Goal: Communication & Community: Answer question/provide support

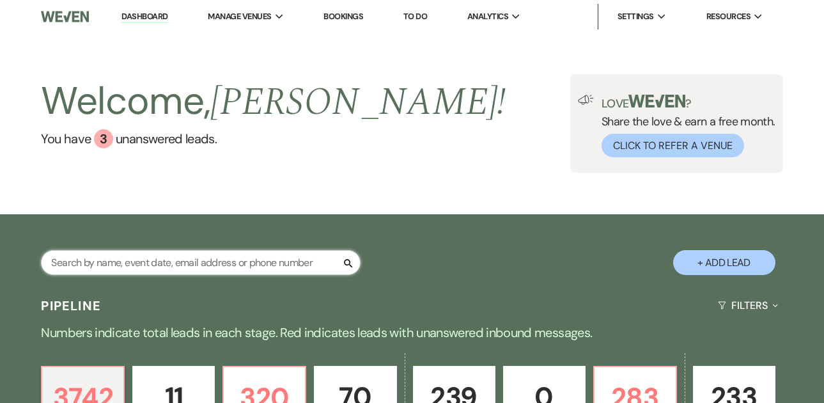
click at [168, 267] on input "text" at bounding box center [201, 262] width 320 height 25
type input "[PERSON_NAME]"
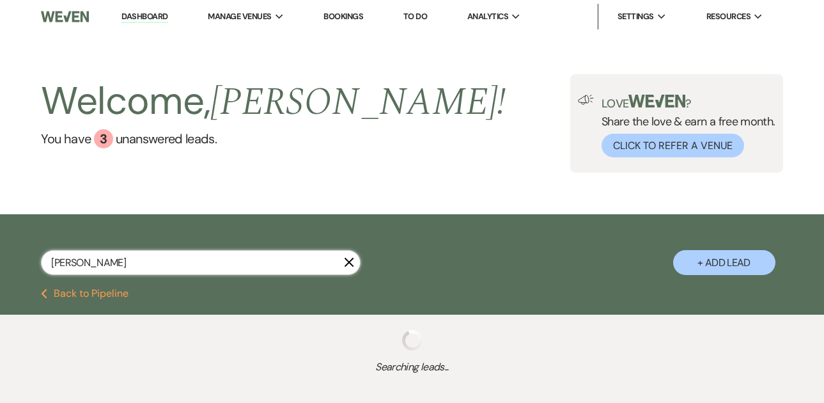
select select "5"
select select "2"
select select "8"
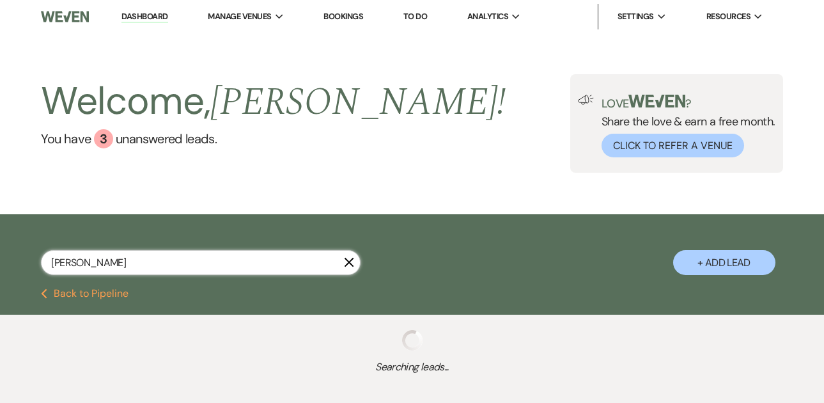
select select "7"
select select "8"
select select "1"
select select "2"
select select "4"
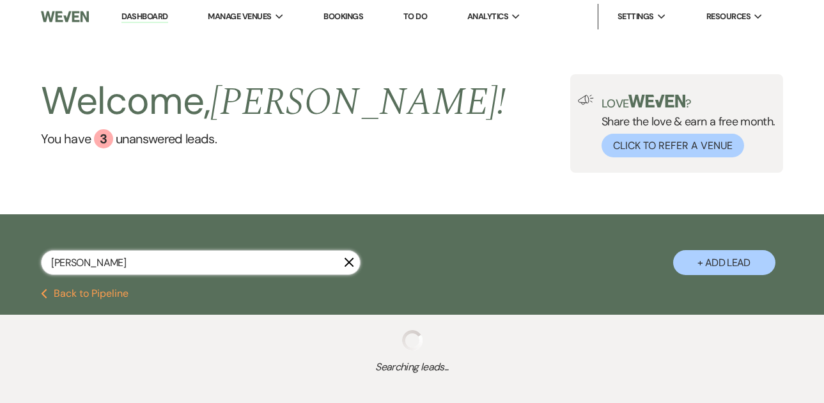
select select "5"
select select "8"
select select "4"
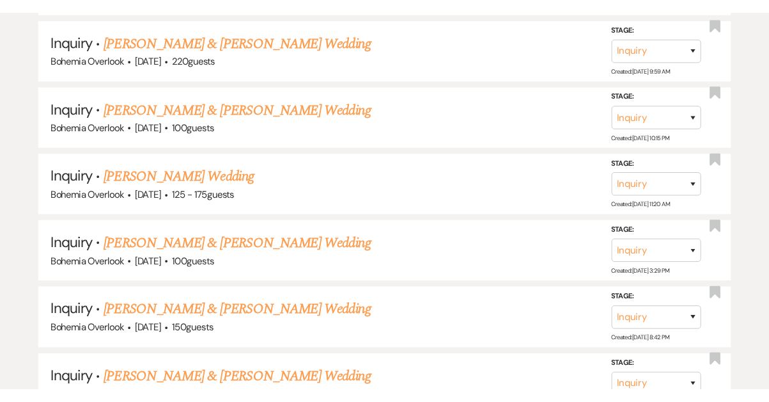
scroll to position [5, 0]
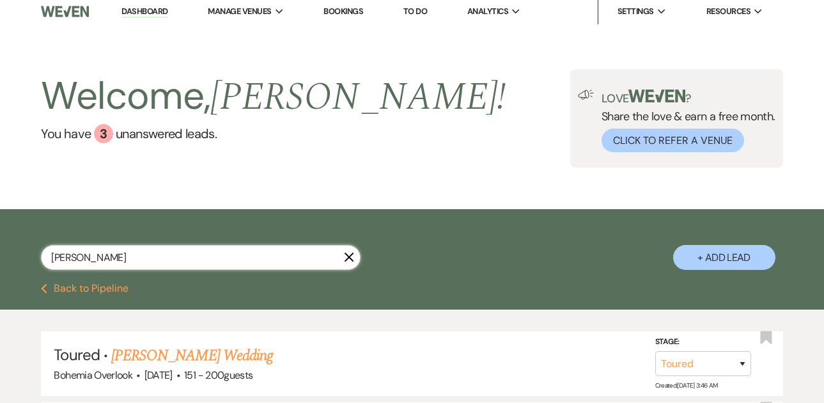
click at [203, 255] on input "[PERSON_NAME]" at bounding box center [201, 257] width 320 height 25
type input "[PERSON_NAME]"
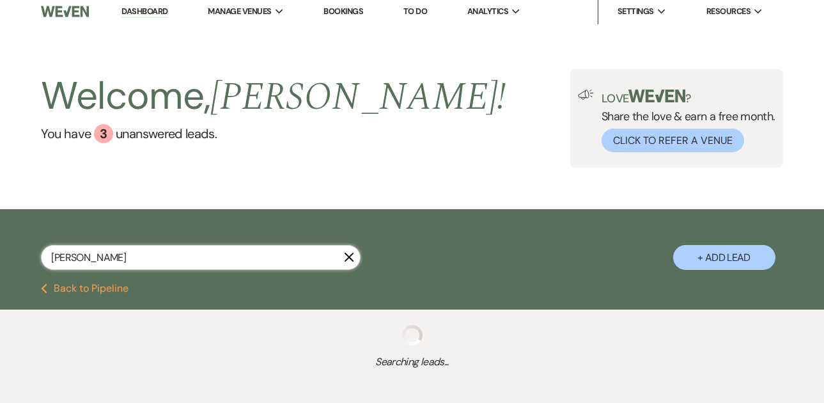
select select "5"
select select "2"
select select "8"
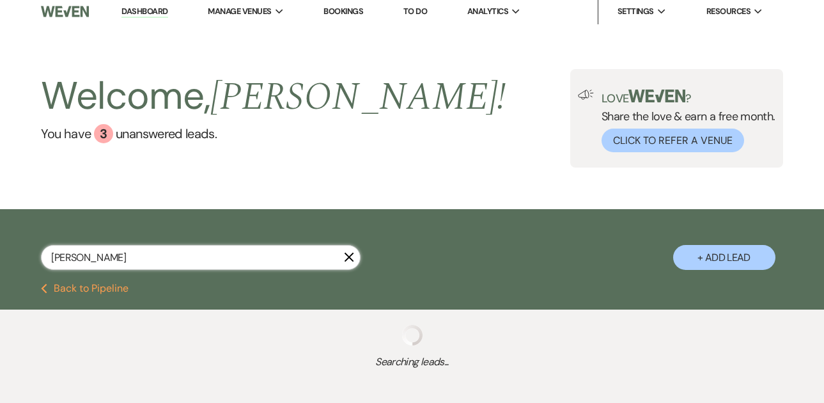
select select "7"
select select "8"
select select "1"
select select "2"
select select "4"
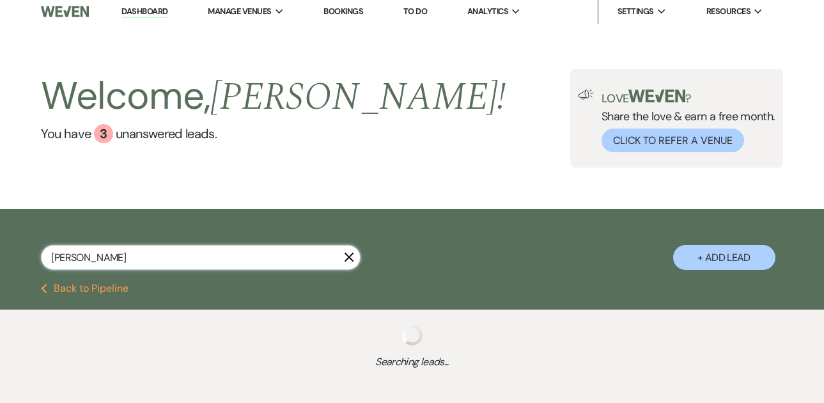
select select "5"
select select "8"
select select "4"
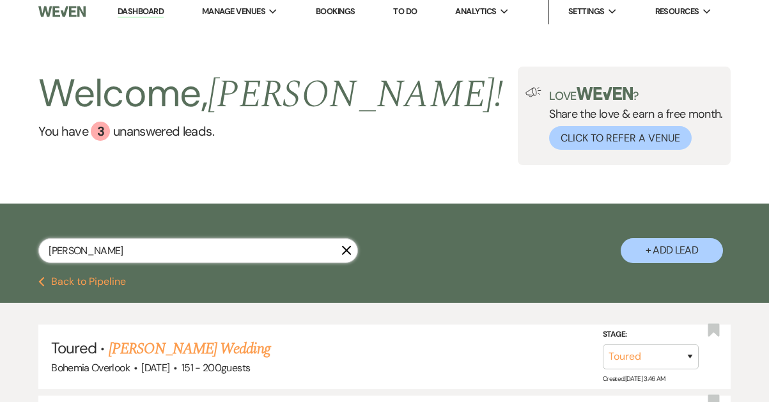
type input "[PERSON_NAME]"
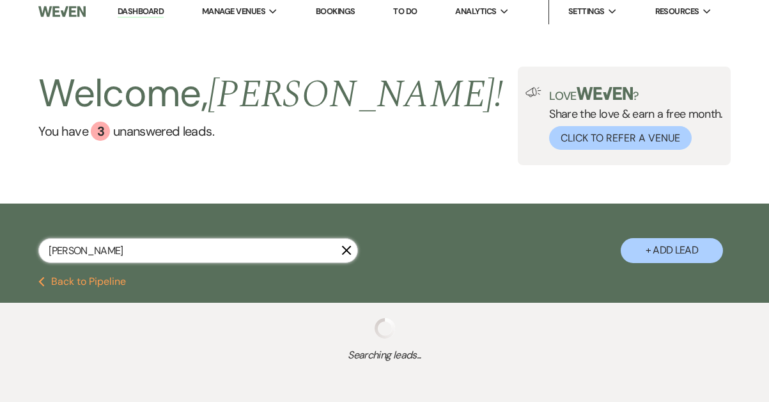
select select "8"
select select "6"
select select "8"
select select "4"
select select "8"
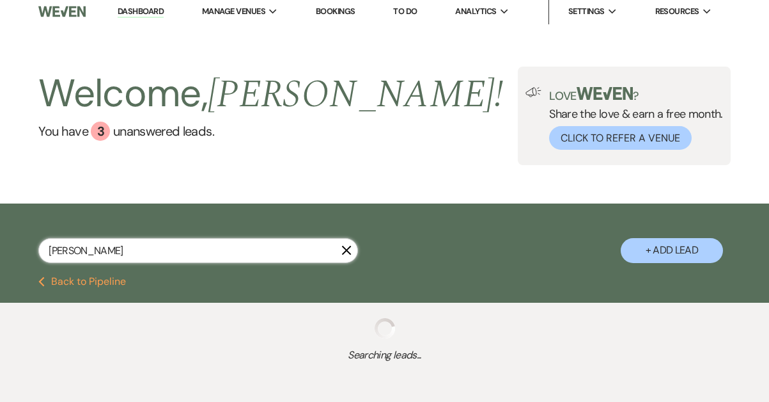
select select "3"
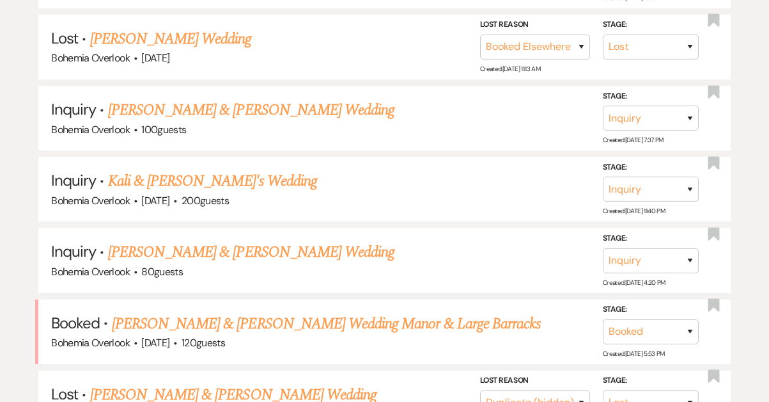
scroll to position [439, 0]
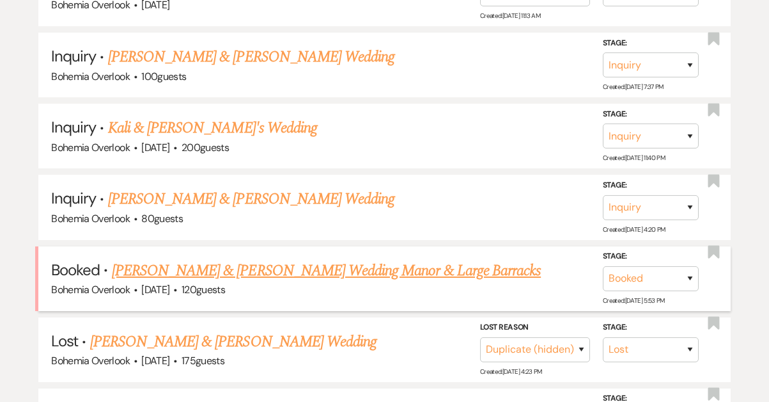
click at [395, 270] on link "[PERSON_NAME] & [PERSON_NAME] Wedding Manor & Large Barracks" at bounding box center [326, 270] width 429 height 23
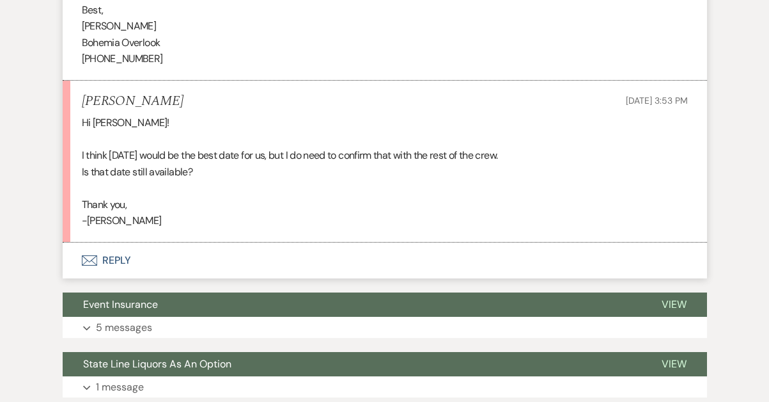
scroll to position [822, 0]
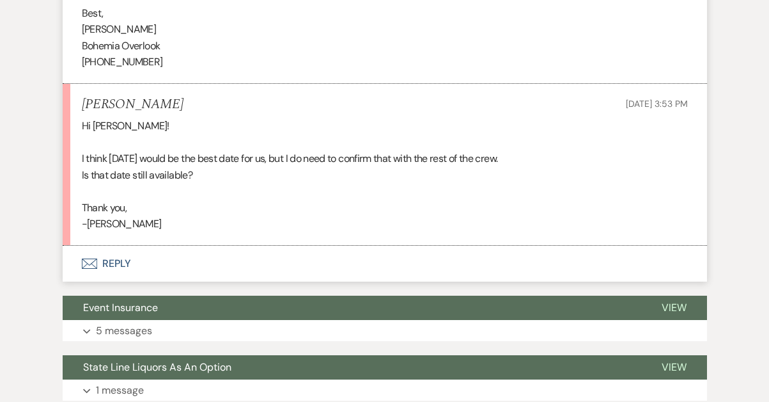
click at [111, 246] on button "Envelope Reply" at bounding box center [385, 264] width 645 height 36
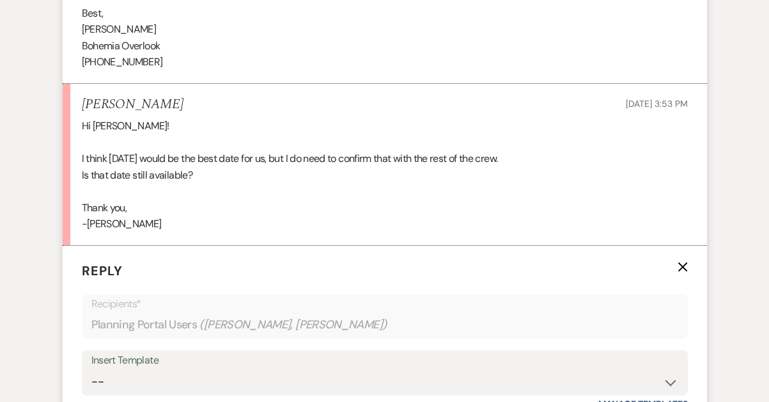
scroll to position [968, 0]
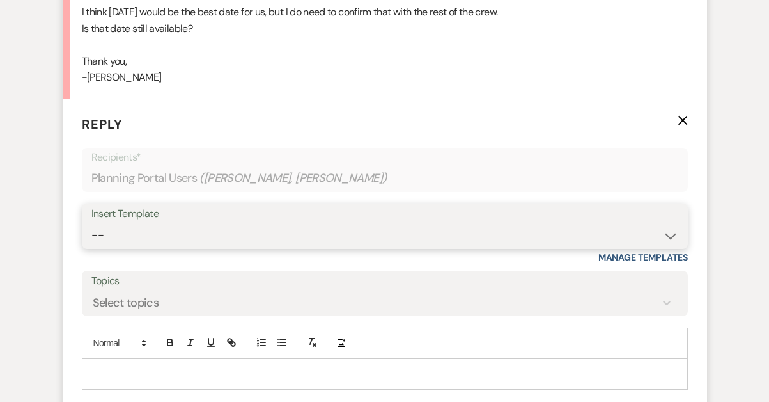
click at [347, 223] on select "-- Weven Planning Portal Introduction (Booked Events) Initial Inquiry Response …" at bounding box center [384, 235] width 587 height 25
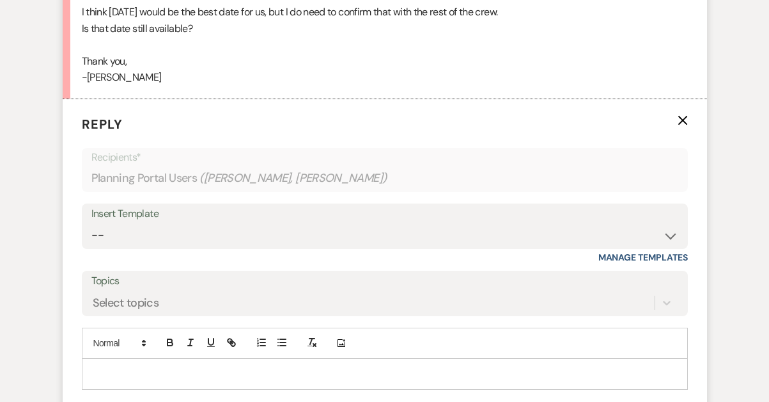
click at [371, 272] on label "Topics" at bounding box center [384, 281] width 587 height 19
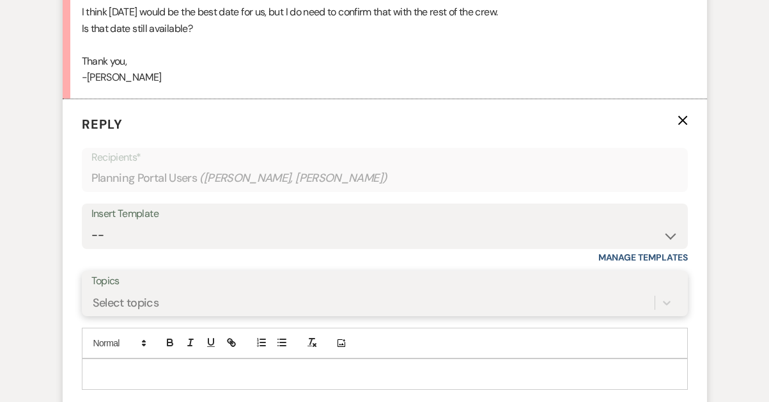
click at [94, 294] on input "Topics" at bounding box center [93, 302] width 1 height 17
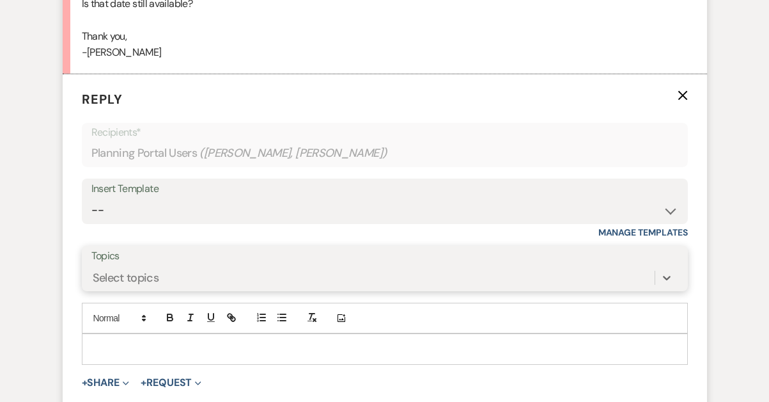
scroll to position [1068, 0]
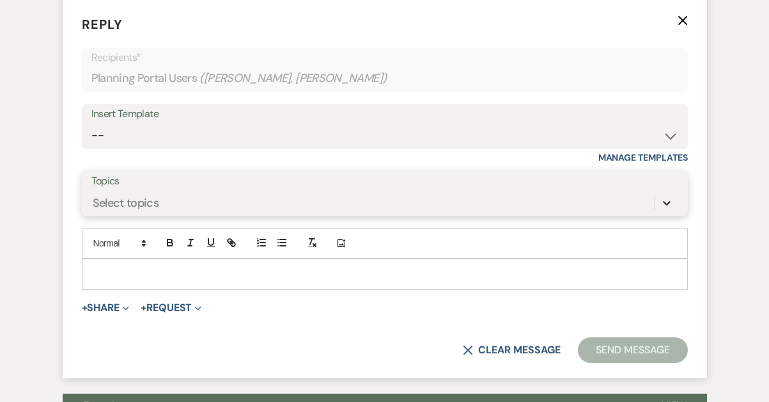
click at [665, 196] on icon at bounding box center [667, 202] width 13 height 13
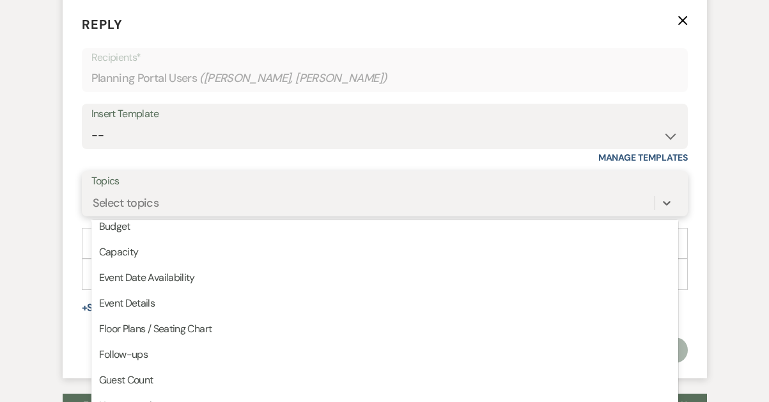
scroll to position [0, 0]
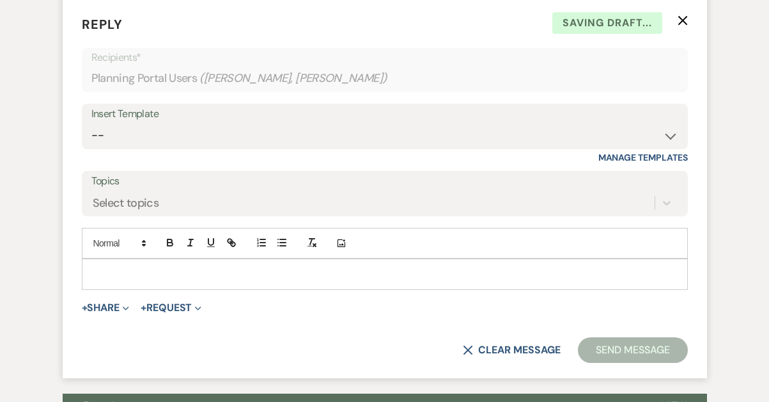
click at [723, 226] on div "Event Messages Log Log Message + New Message Communicate with clients by clicki…" at bounding box center [384, 171] width 729 height 1886
click at [322, 267] on p at bounding box center [385, 274] width 586 height 14
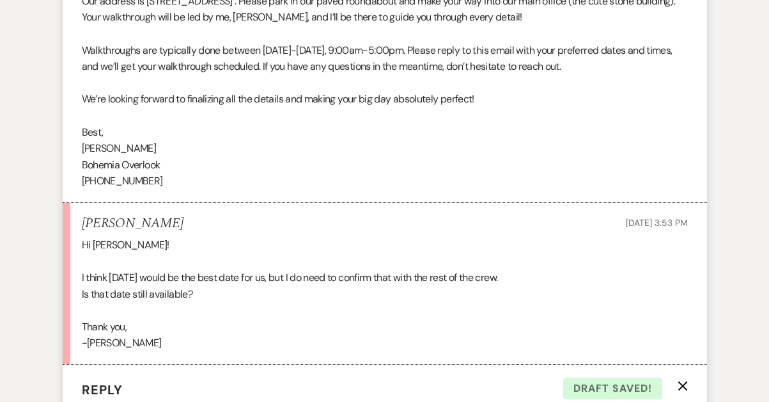
scroll to position [705, 0]
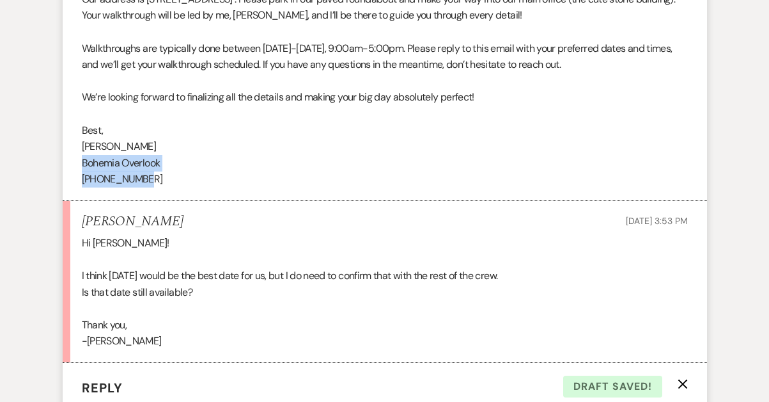
drag, startPoint x: 153, startPoint y: 152, endPoint x: 80, endPoint y: 133, distance: 75.2
copy div "Bohemia Overlook [PHONE_NUMBER]"
click at [272, 155] on p "Bohemia Overlook" at bounding box center [385, 163] width 606 height 17
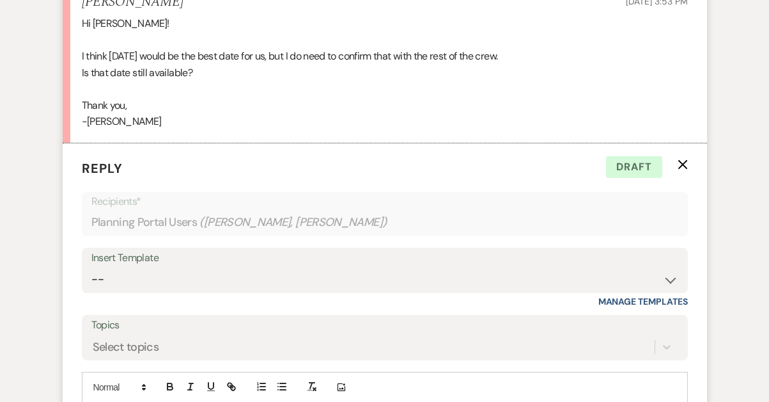
scroll to position [1072, 0]
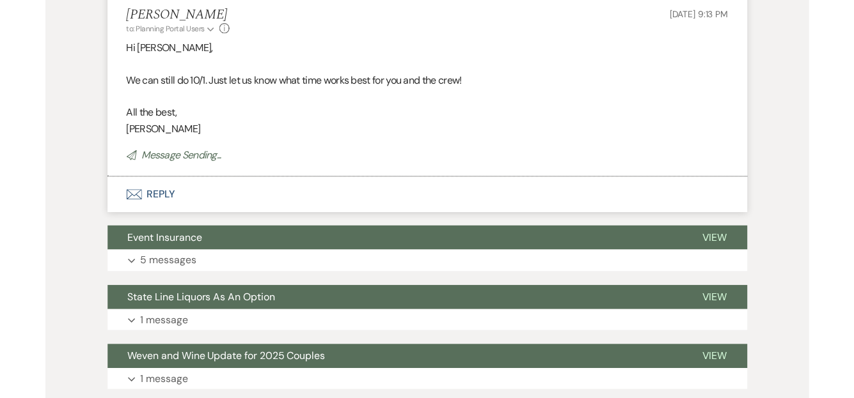
scroll to position [1256, 0]
